Goal: Task Accomplishment & Management: Use online tool/utility

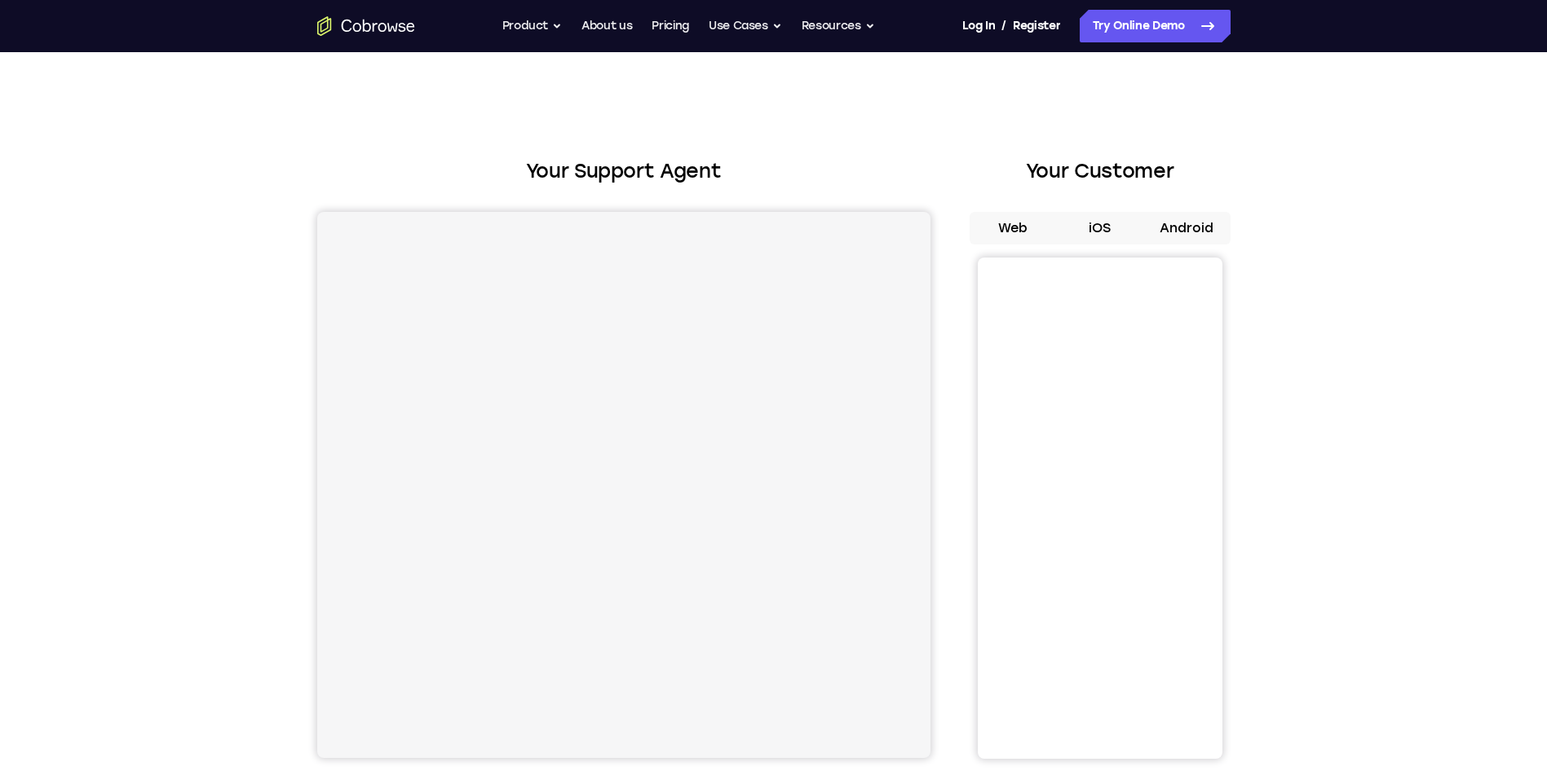
click at [1186, 228] on button "Android" at bounding box center [1186, 228] width 87 height 32
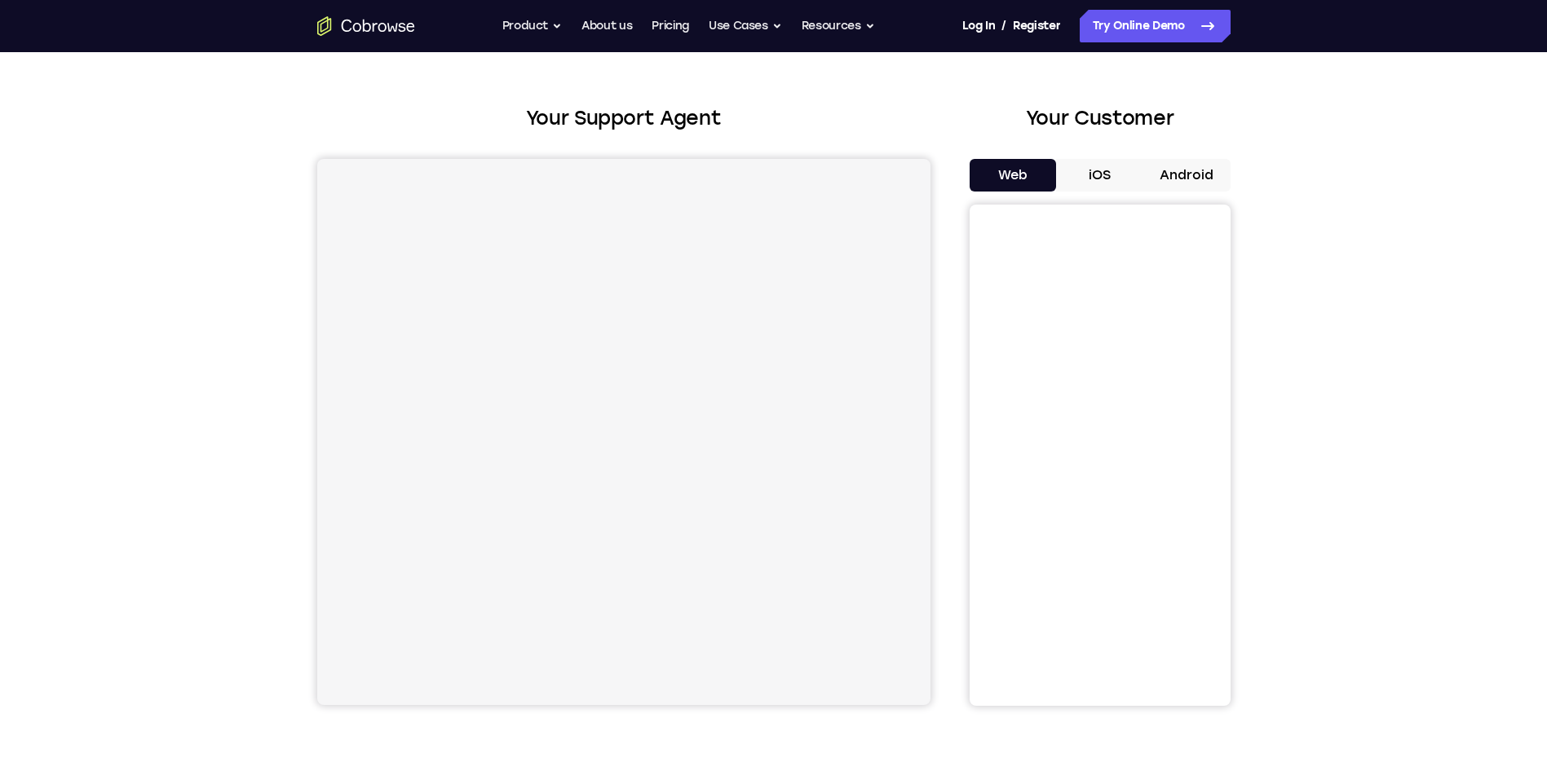
scroll to position [82, 0]
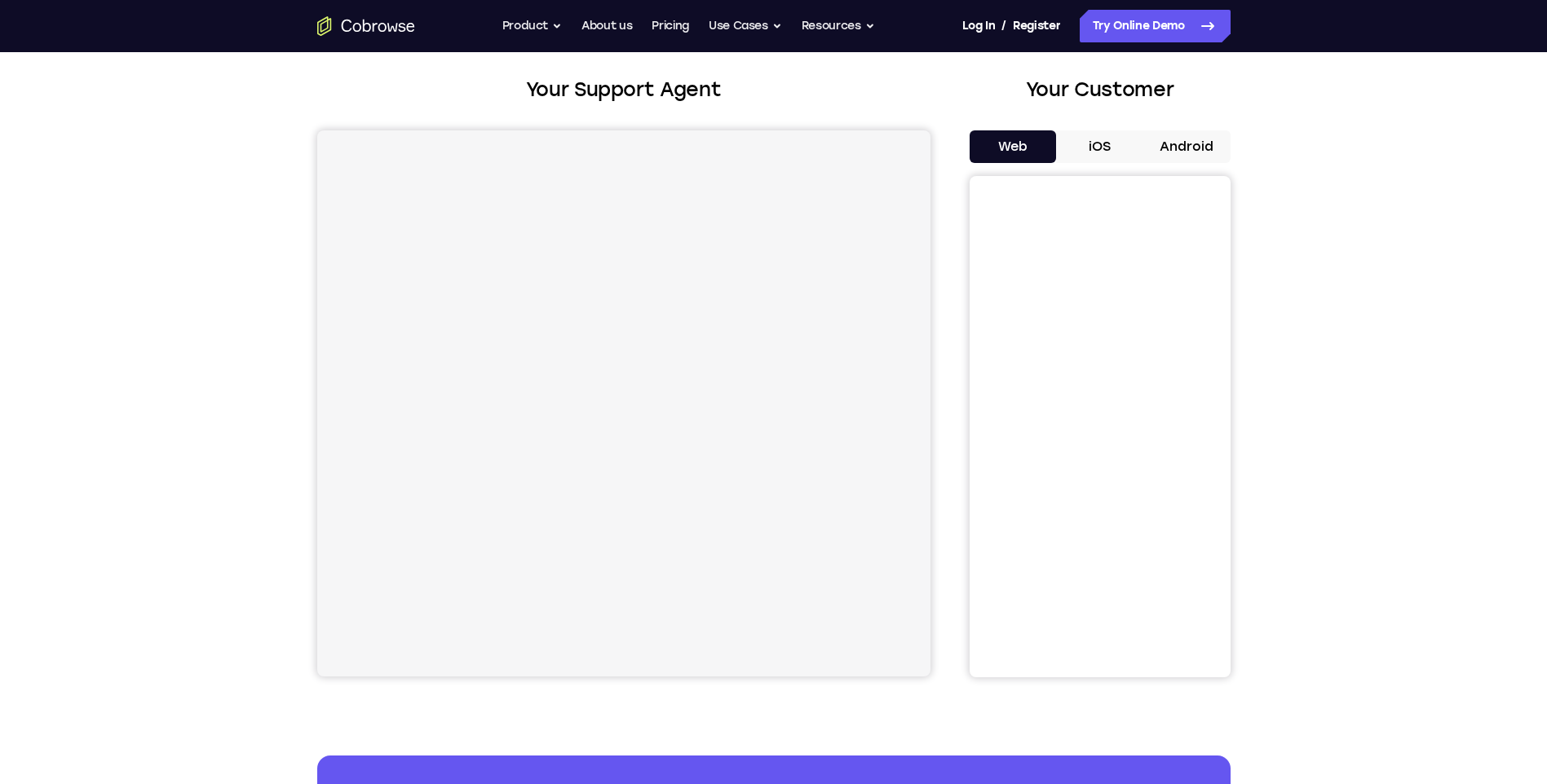
click at [1179, 126] on div "Your Customer Web iOS Android" at bounding box center [1099, 376] width 261 height 602
click at [1184, 139] on button "Android" at bounding box center [1186, 146] width 87 height 32
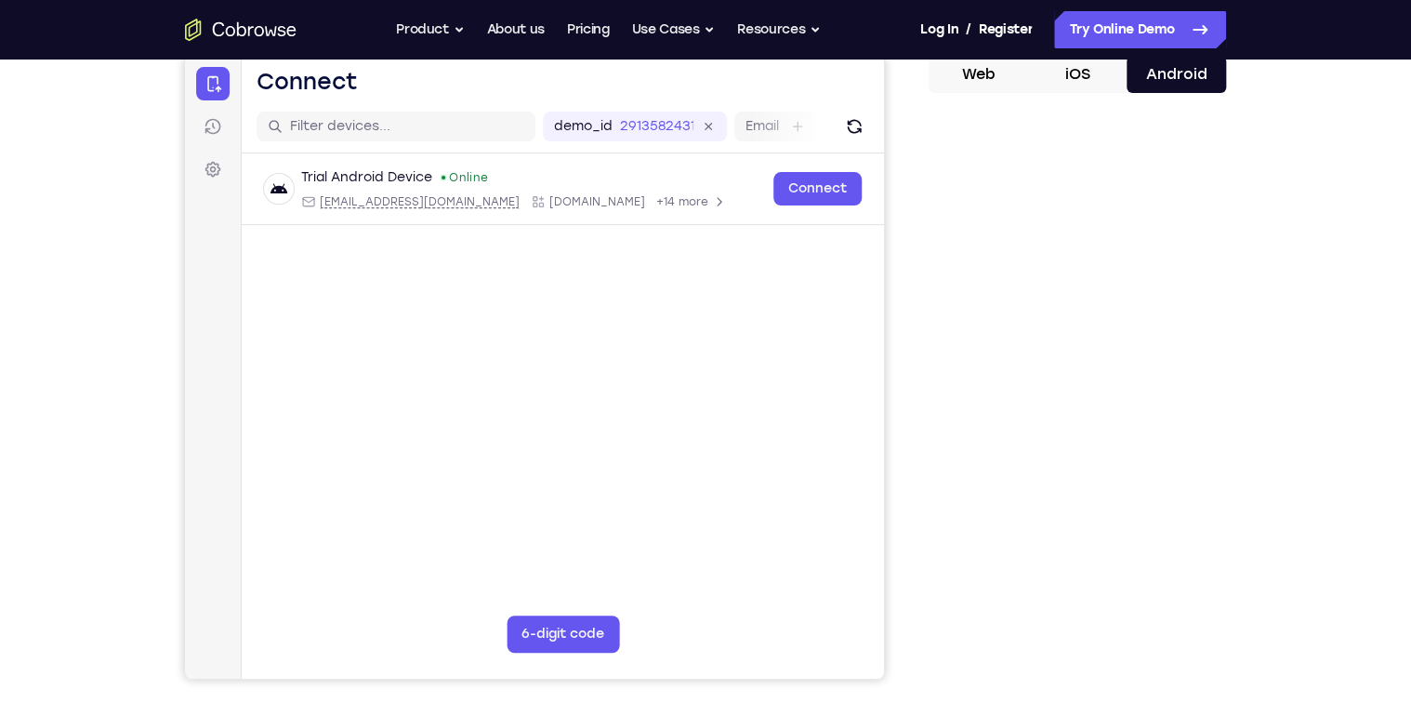
scroll to position [0, 0]
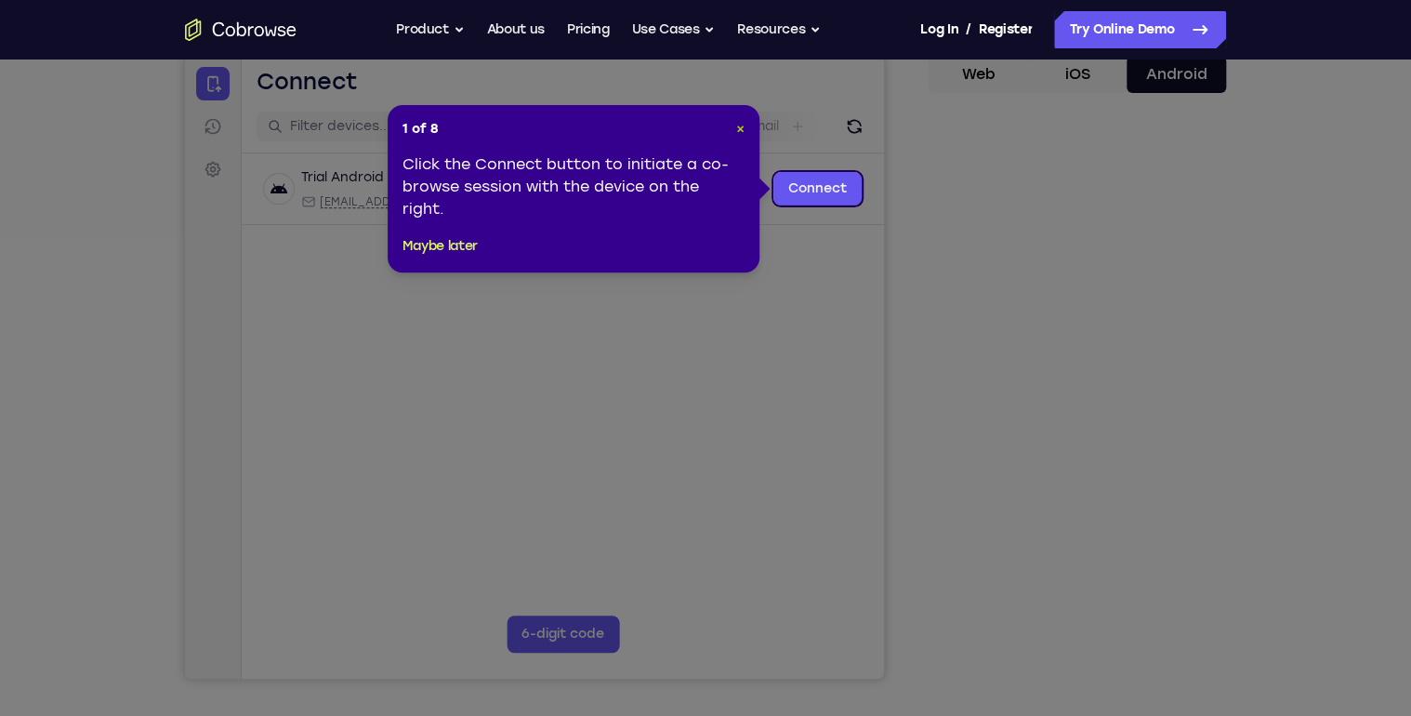
click at [739, 128] on span "×" at bounding box center [740, 129] width 8 height 16
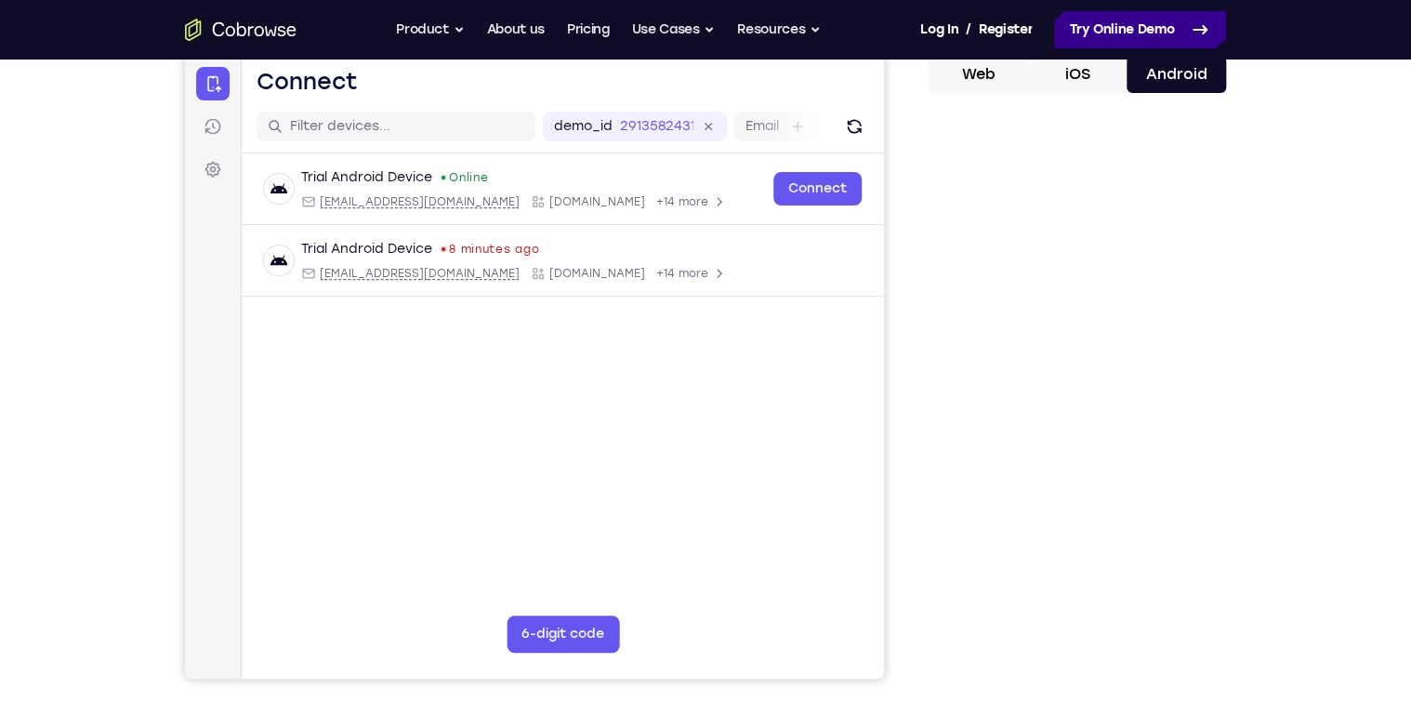
click at [1122, 36] on link "Try Online Demo" at bounding box center [1140, 29] width 172 height 37
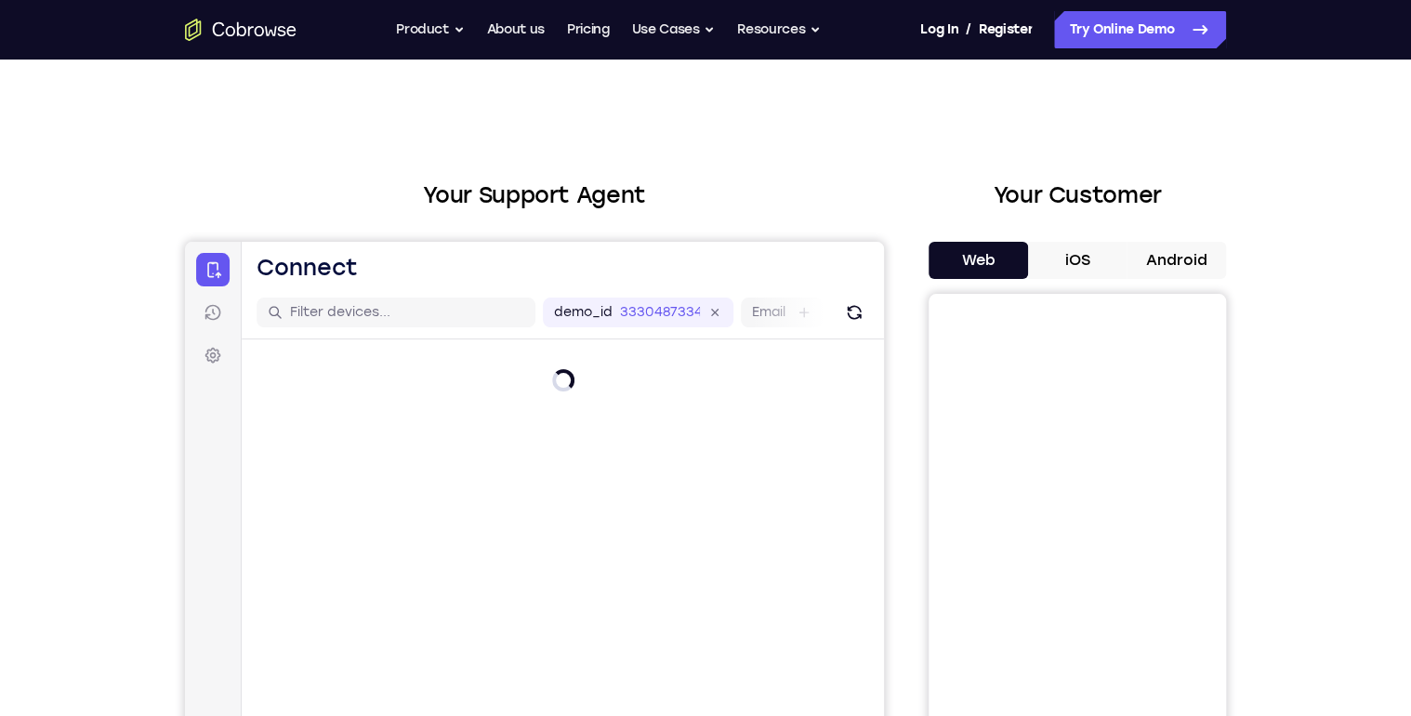
click at [1188, 259] on button "Android" at bounding box center [1176, 260] width 99 height 37
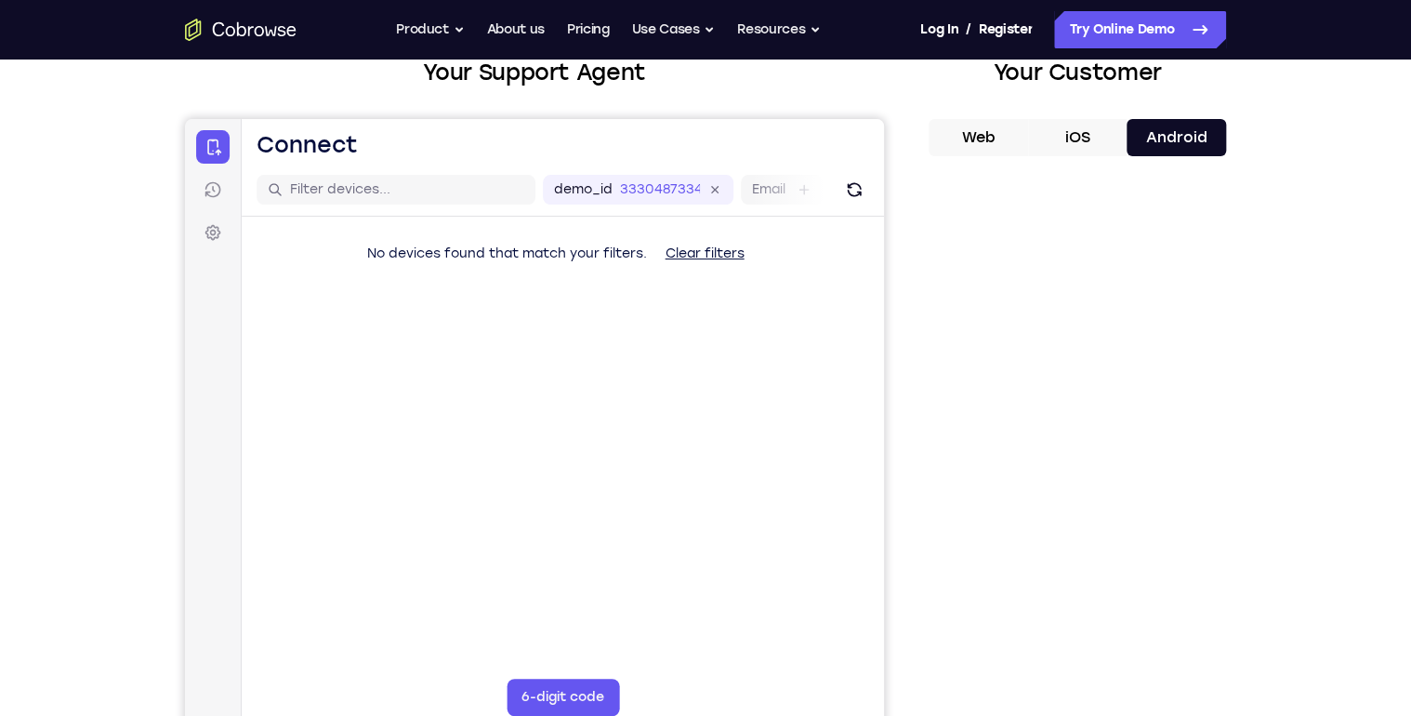
scroll to position [149, 0]
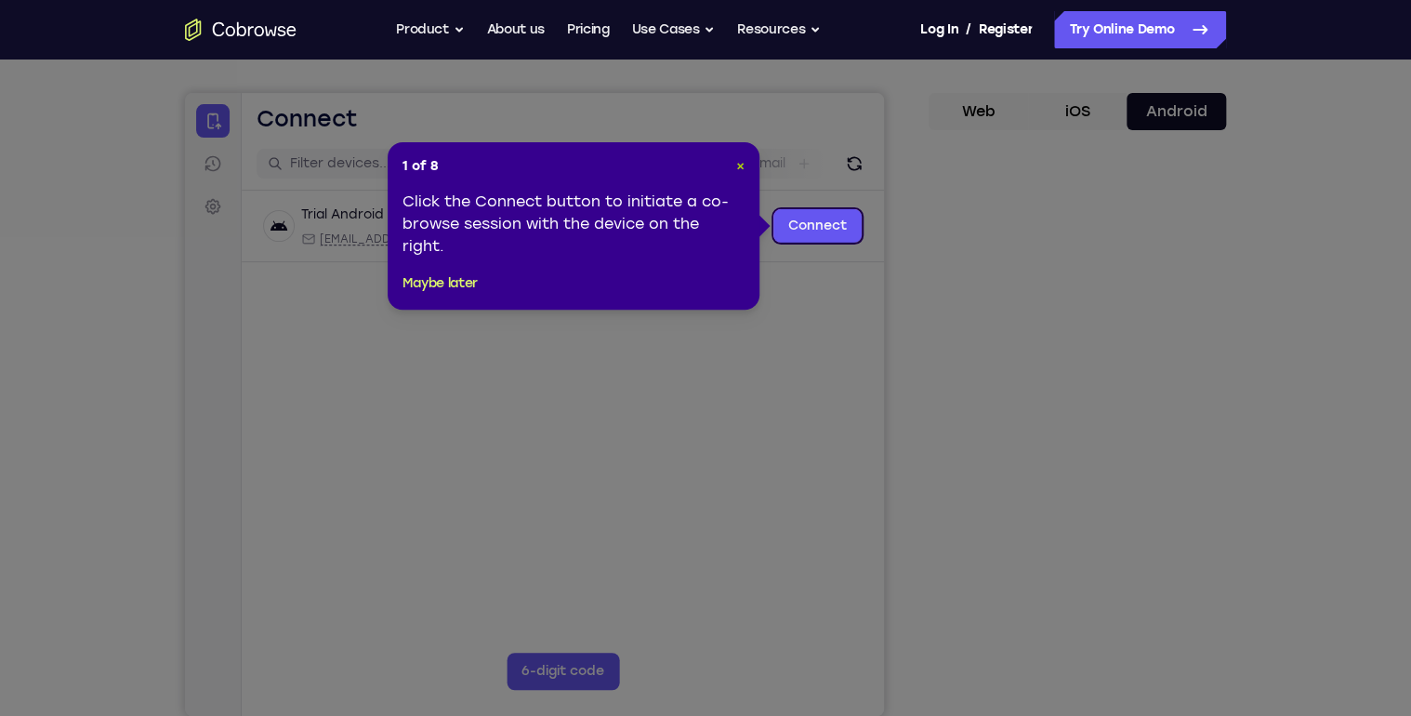
click at [742, 164] on span "×" at bounding box center [740, 166] width 8 height 16
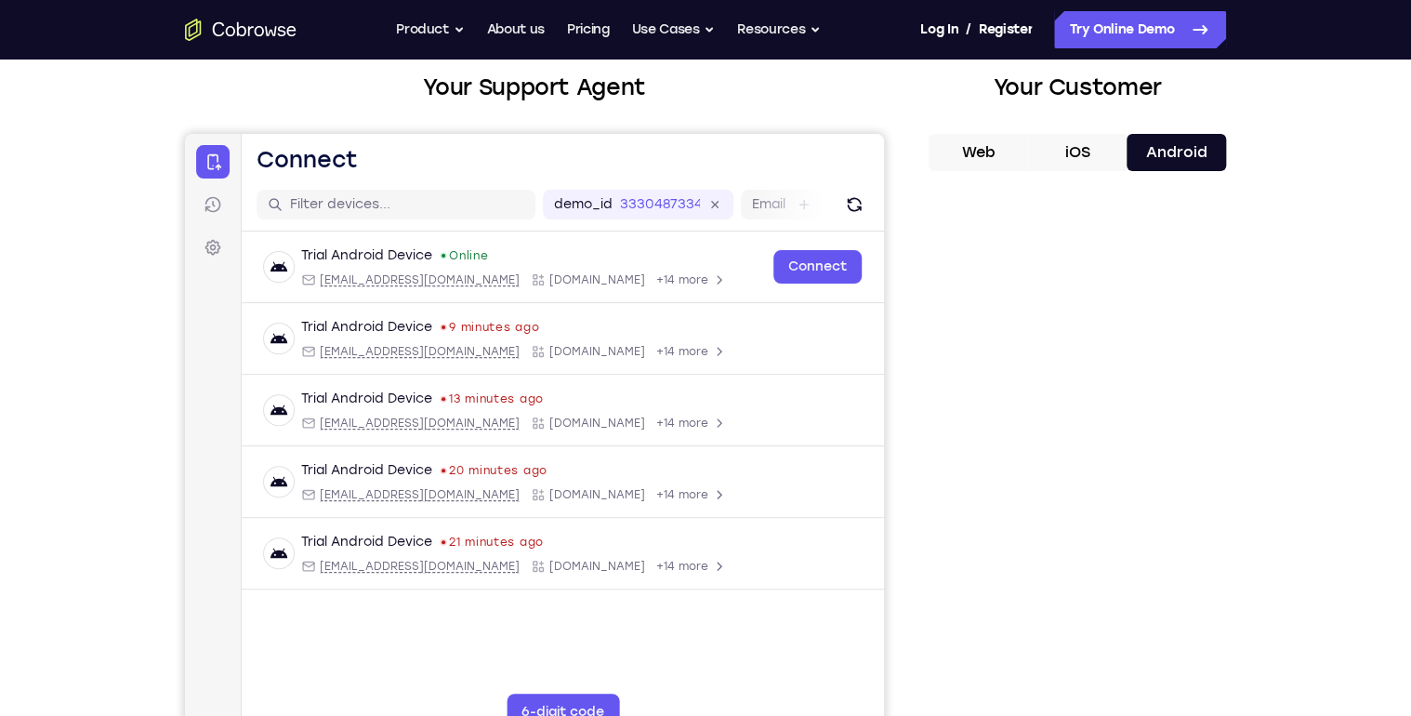
scroll to position [74, 0]
